Goal: Information Seeking & Learning: Check status

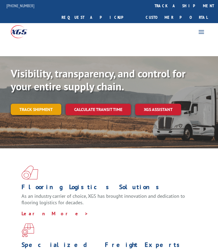
drag, startPoint x: 0, startPoint y: 0, endPoint x: 45, endPoint y: 98, distance: 107.9
click at [45, 104] on link "Track shipment" at bounding box center [36, 109] width 50 height 11
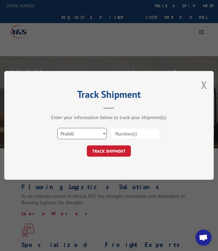
click at [92, 132] on select "Select category... Probill BOL PO" at bounding box center [81, 133] width 49 height 11
select select "po"
click at [57, 128] on select "Select category... Probill BOL PO" at bounding box center [81, 133] width 49 height 11
click at [133, 133] on input at bounding box center [135, 133] width 49 height 11
type input "KAN0003172"
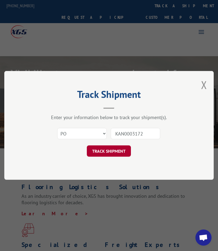
click at [113, 147] on button "TRACK SHIPMENT" at bounding box center [109, 150] width 44 height 11
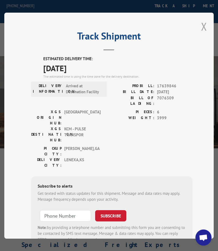
click at [202, 24] on button "Close modal" at bounding box center [204, 26] width 6 height 14
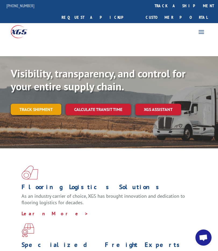
click at [28, 104] on link "Track shipment" at bounding box center [36, 109] width 50 height 11
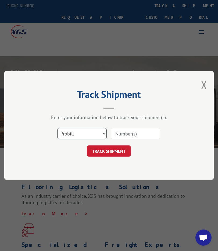
click at [91, 133] on select "Select category... Probill BOL PO" at bounding box center [81, 133] width 49 height 11
select select "po"
click at [57, 128] on select "Select category... Probill BOL PO" at bounding box center [81, 133] width 49 height 11
click at [121, 133] on input at bounding box center [135, 133] width 49 height 11
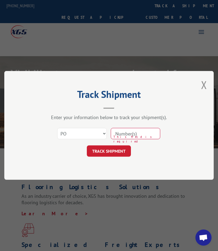
click at [155, 132] on input at bounding box center [135, 133] width 49 height 11
type input "KAN0003172"
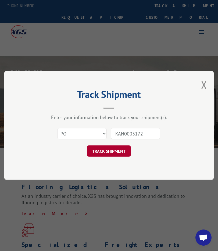
click at [115, 153] on button "TRACK SHIPMENT" at bounding box center [109, 150] width 44 height 11
